Goal: Task Accomplishment & Management: Use online tool/utility

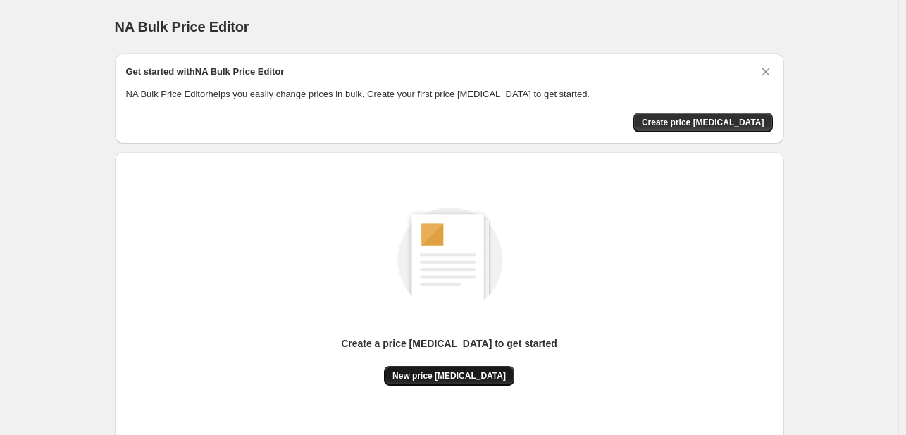
click at [449, 375] on span "New price [MEDICAL_DATA]" at bounding box center [448, 375] width 113 height 11
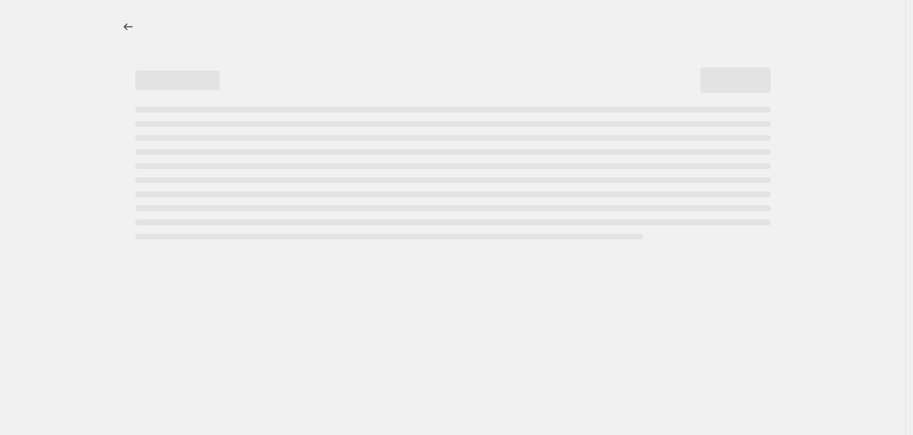
select select "percentage"
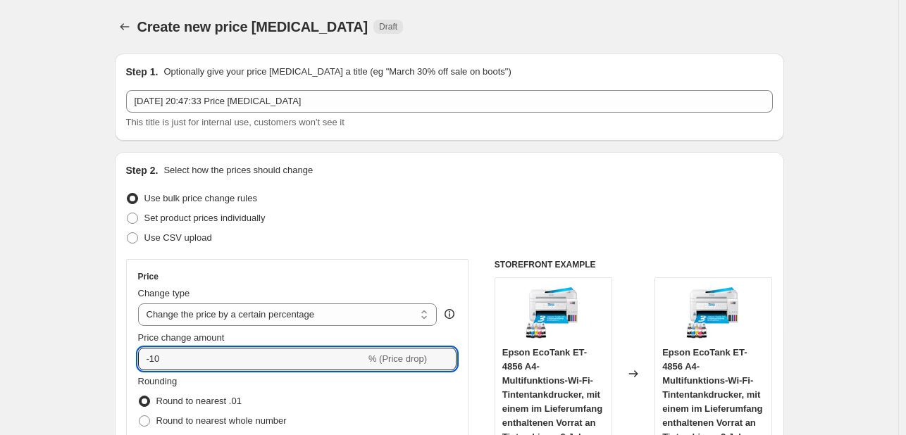
click at [307, 347] on div "Price change amount -10 % (Price drop)" at bounding box center [297, 350] width 319 height 39
type input "-1"
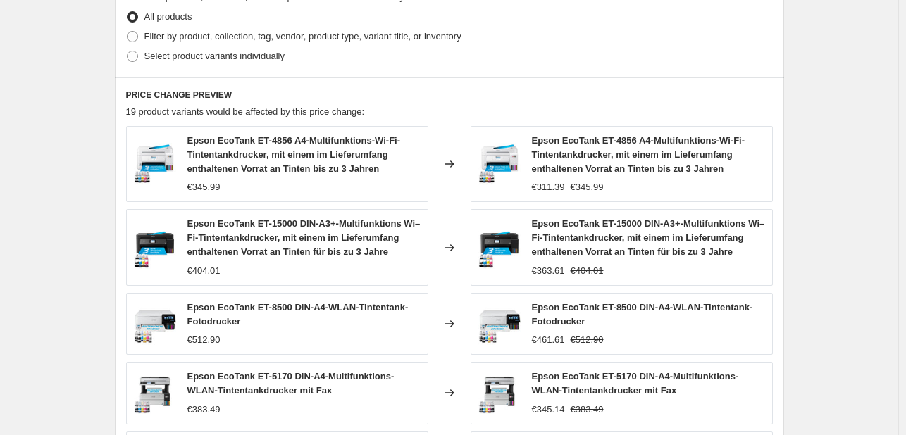
scroll to position [1023, 0]
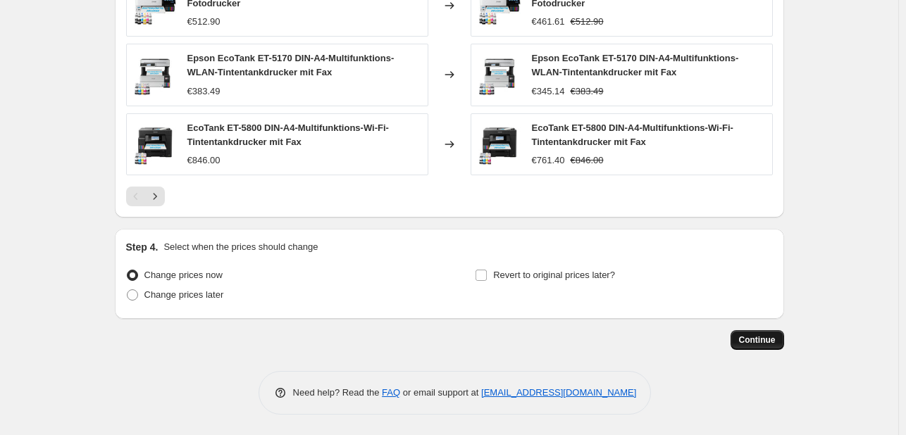
type input "-33"
click at [783, 344] on button "Continue" at bounding box center [757, 340] width 54 height 20
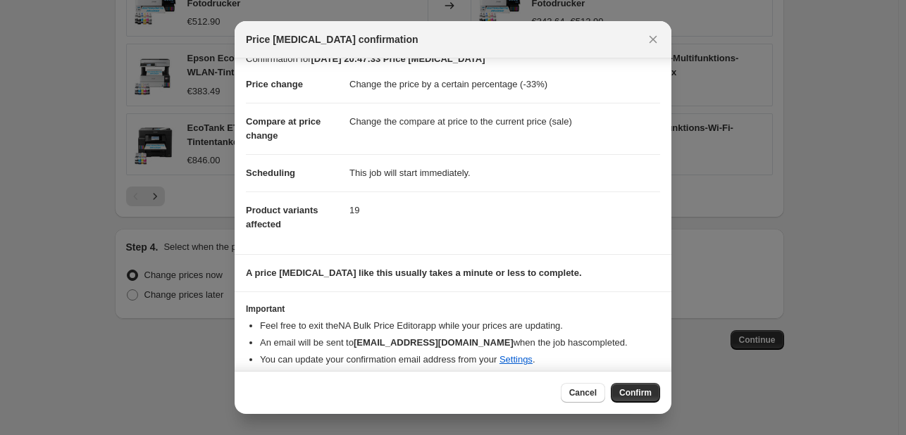
scroll to position [27, 0]
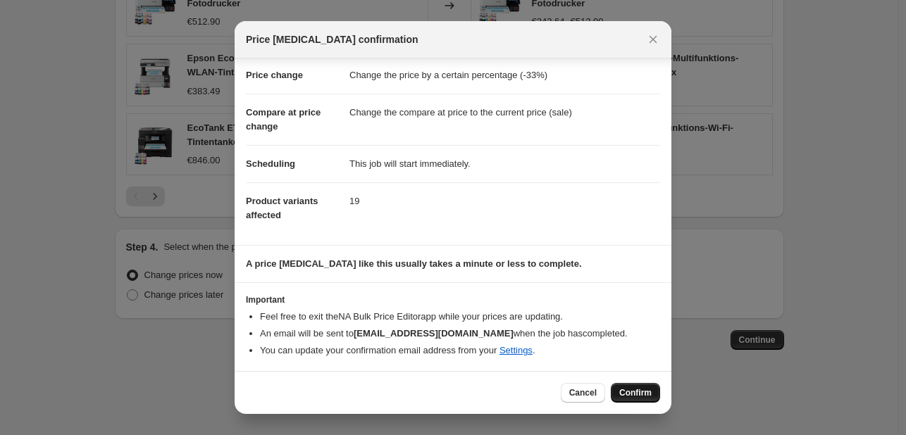
click at [628, 387] on button "Confirm" at bounding box center [635, 393] width 49 height 20
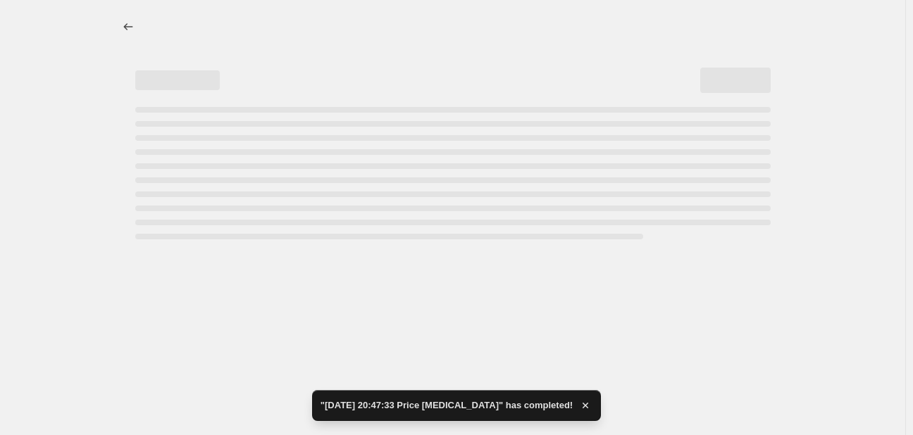
select select "percentage"
